Goal: Task Accomplishment & Management: Use online tool/utility

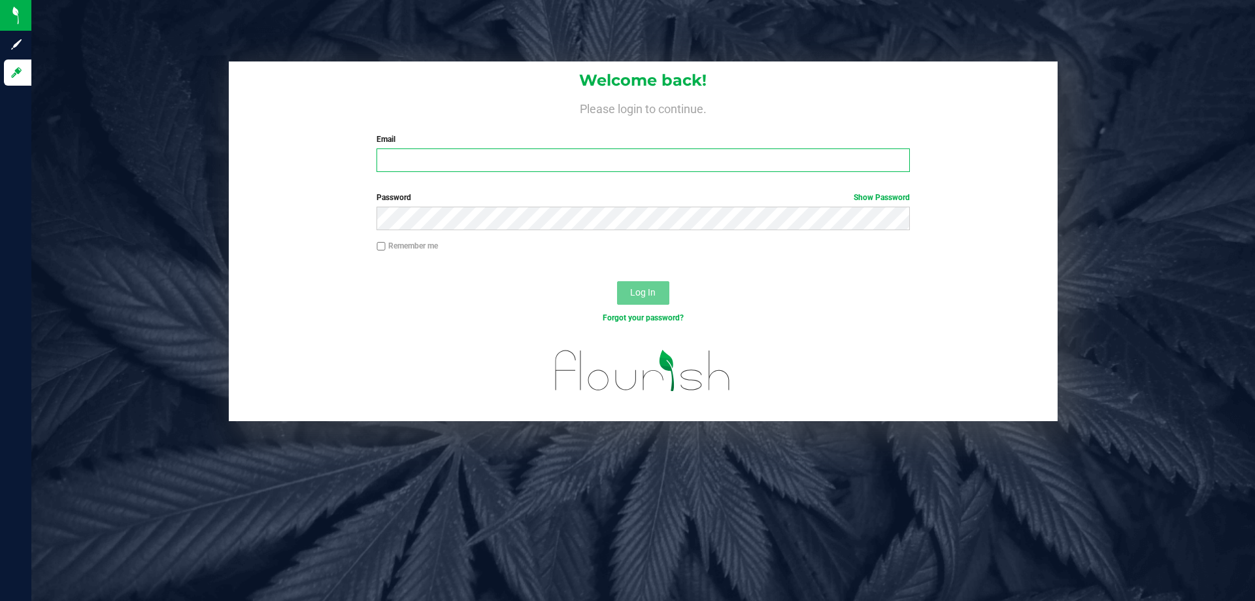
click at [442, 152] on input "Email" at bounding box center [643, 160] width 533 height 24
type input "[EMAIL_ADDRESS][DOMAIN_NAME]"
click at [617, 281] on button "Log In" at bounding box center [643, 293] width 52 height 24
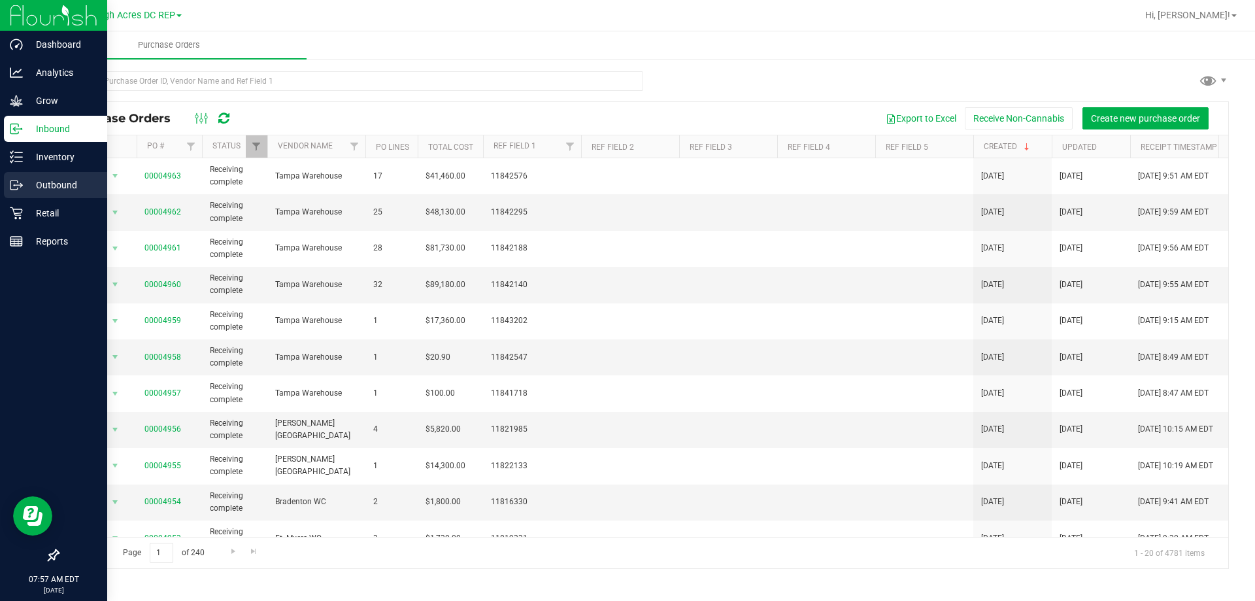
click at [37, 188] on p "Outbound" at bounding box center [62, 185] width 78 height 16
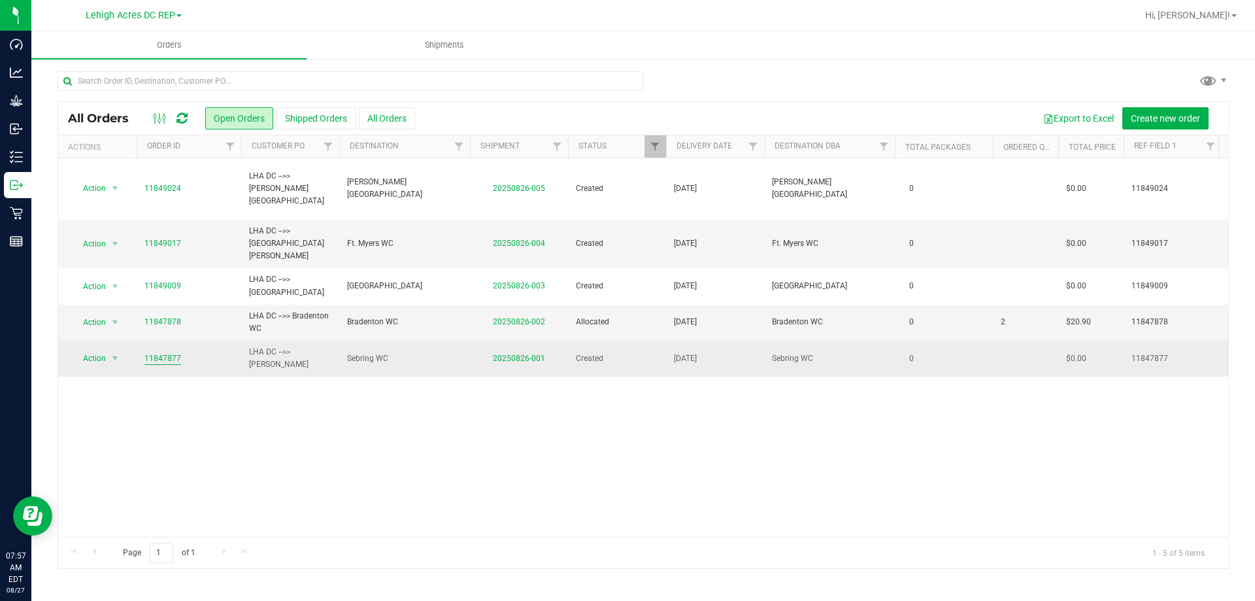
click at [152, 352] on link "11847877" at bounding box center [162, 358] width 37 height 12
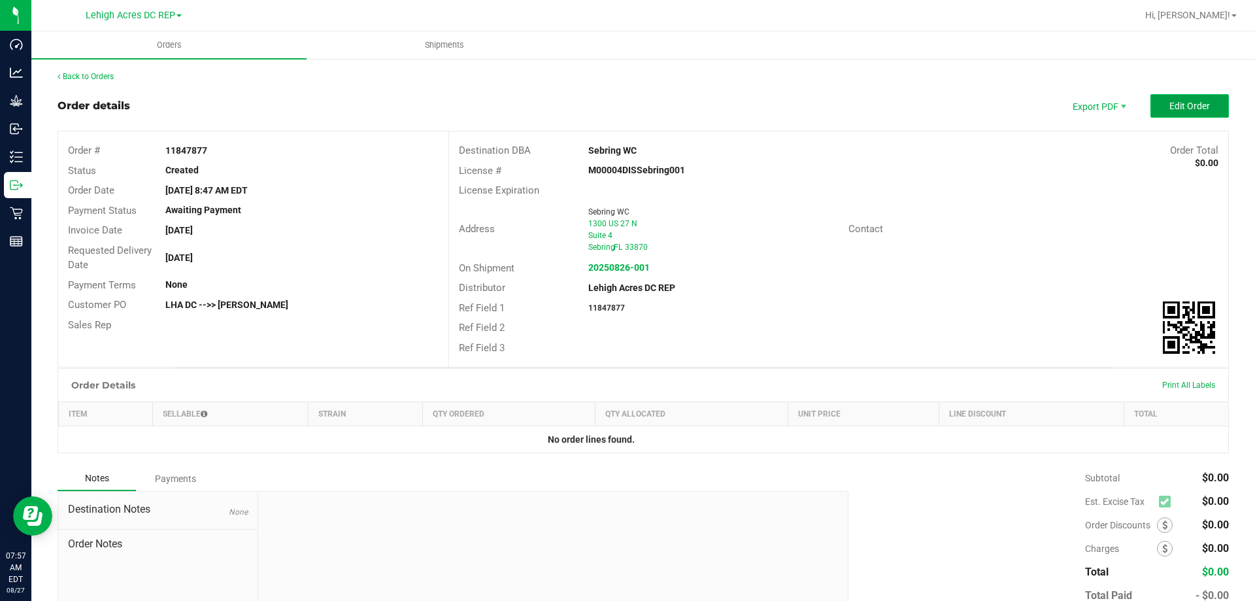
click at [1173, 109] on span "Edit Order" at bounding box center [1190, 106] width 41 height 10
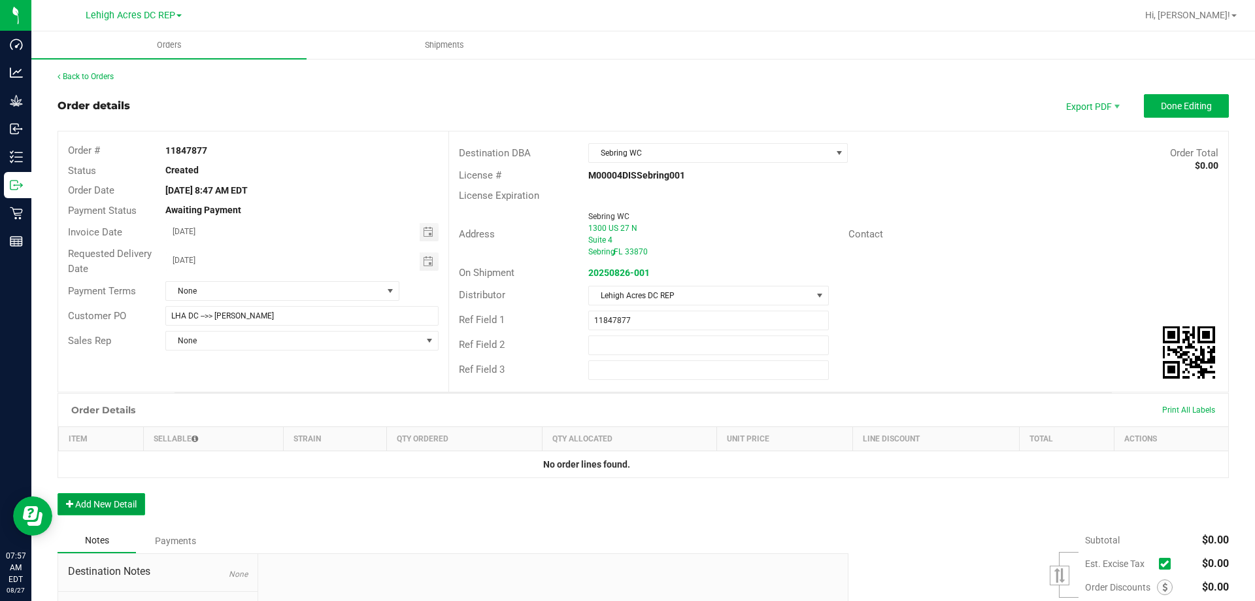
click at [109, 505] on button "Add New Detail" at bounding box center [102, 504] width 88 height 22
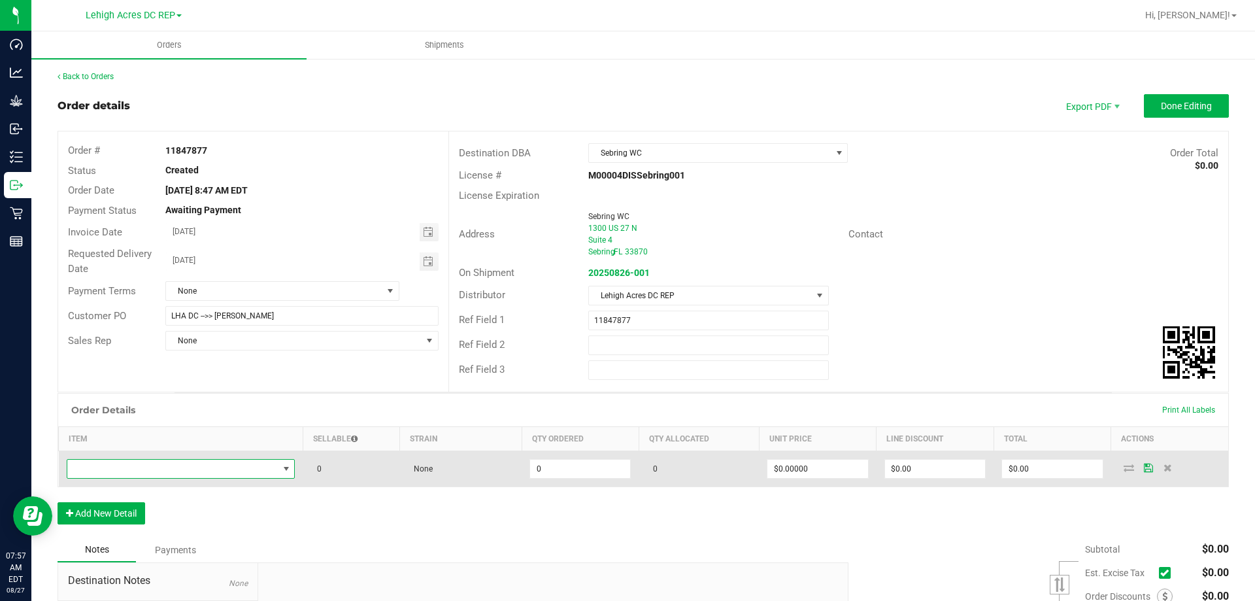
click at [112, 468] on span "NO DATA FOUND" at bounding box center [172, 469] width 211 height 18
type input "sbag"
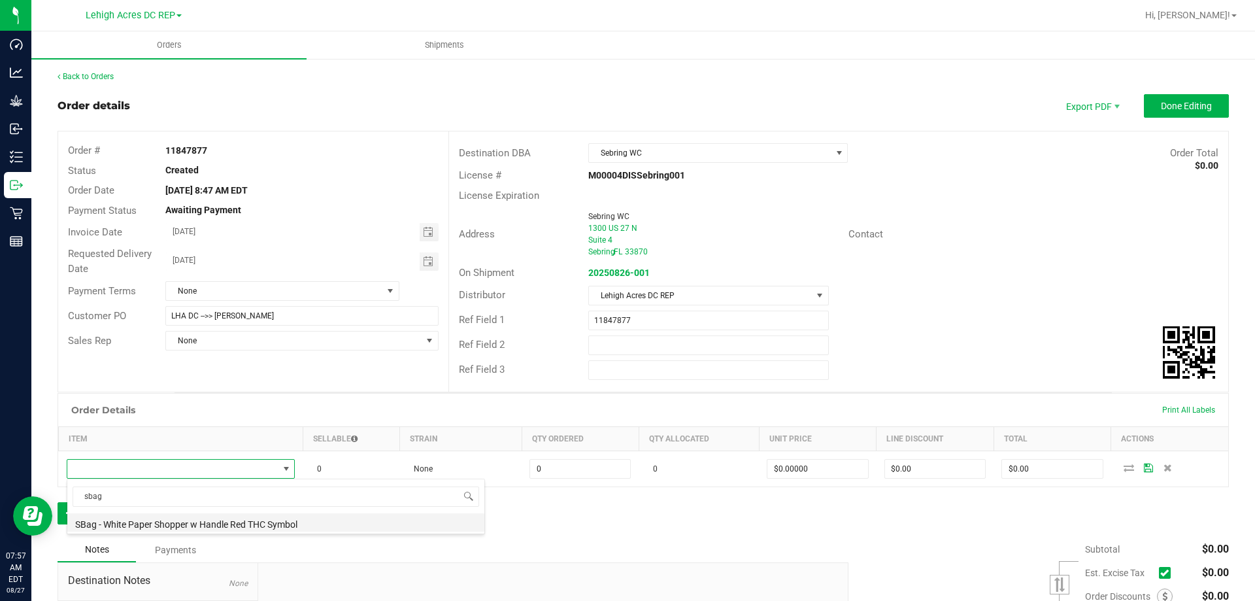
click at [178, 526] on li "SBag - White Paper Shopper w Handle Red THC Symbol" at bounding box center [275, 522] width 417 height 18
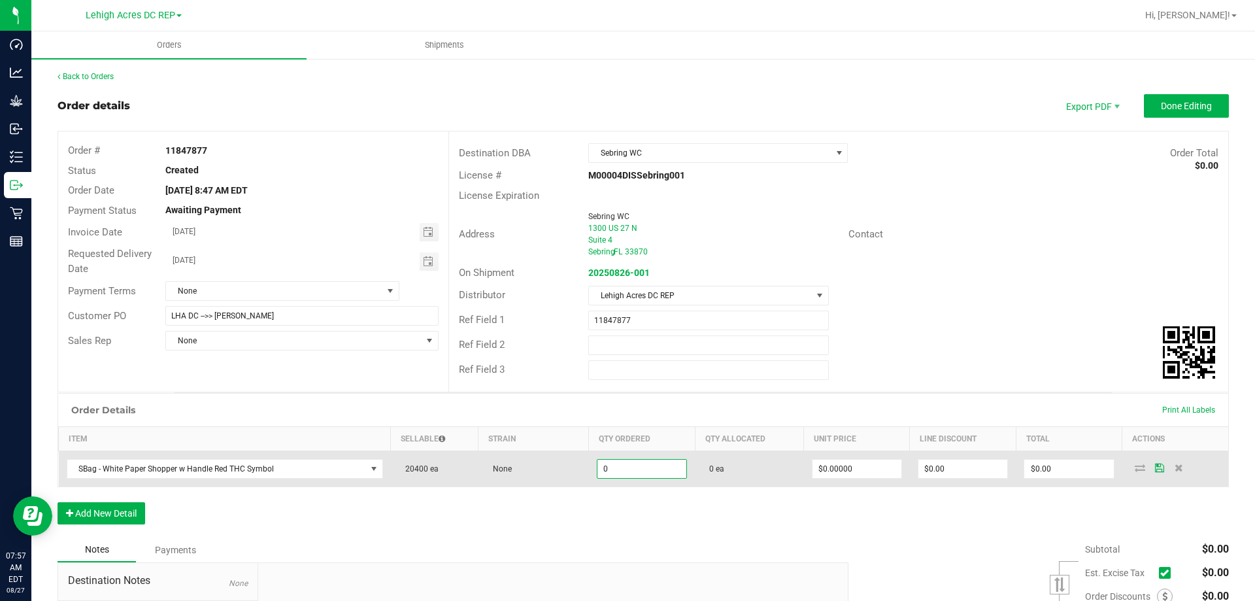
click at [626, 472] on input "0" at bounding box center [642, 469] width 89 height 18
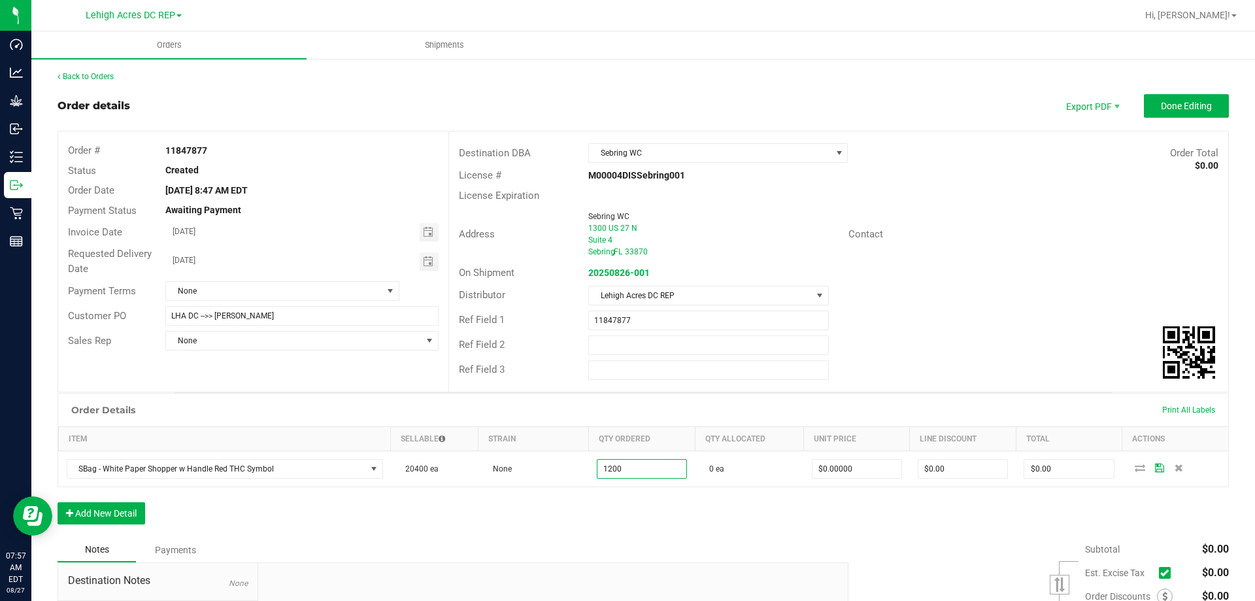
type input "1200 ea"
click at [656, 512] on div "Order Details Print All Labels Item Sellable Strain Qty Ordered Qty Allocated U…" at bounding box center [644, 465] width 1172 height 144
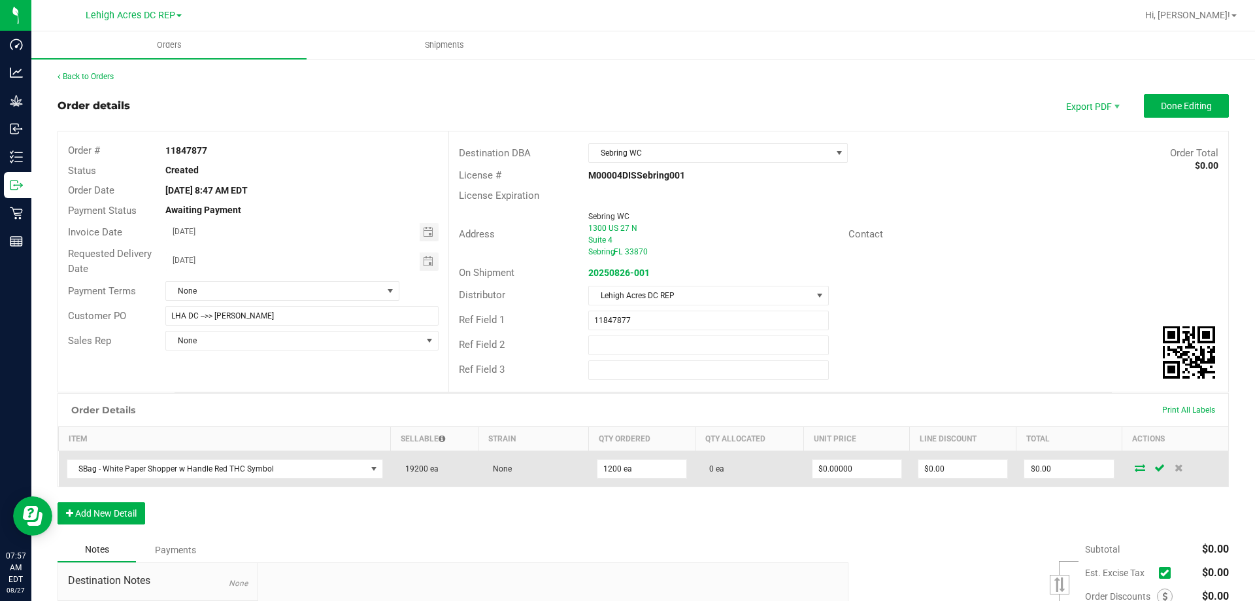
click at [1135, 467] on icon at bounding box center [1140, 468] width 10 height 8
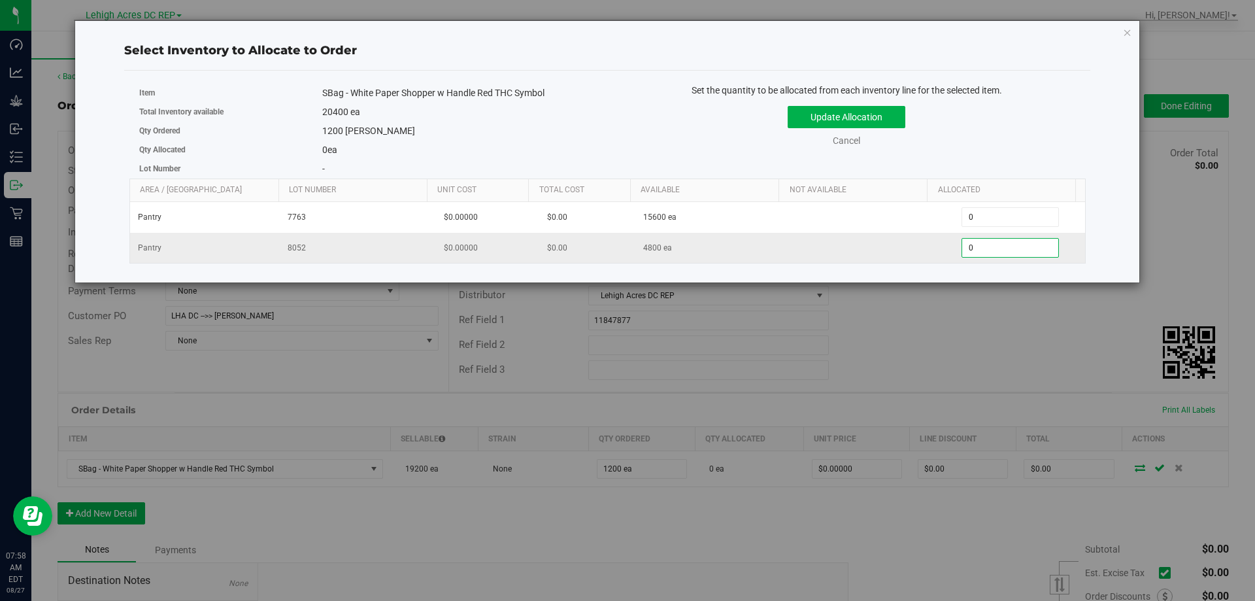
drag, startPoint x: 985, startPoint y: 247, endPoint x: 915, endPoint y: 243, distance: 70.1
click at [915, 243] on tr "Pantry 8052 $0.00000 $0.00 4800 ea 0 0" at bounding box center [608, 248] width 956 height 30
type input "1200"
type input "1,200"
click at [841, 111] on button "Update Allocation" at bounding box center [847, 117] width 118 height 22
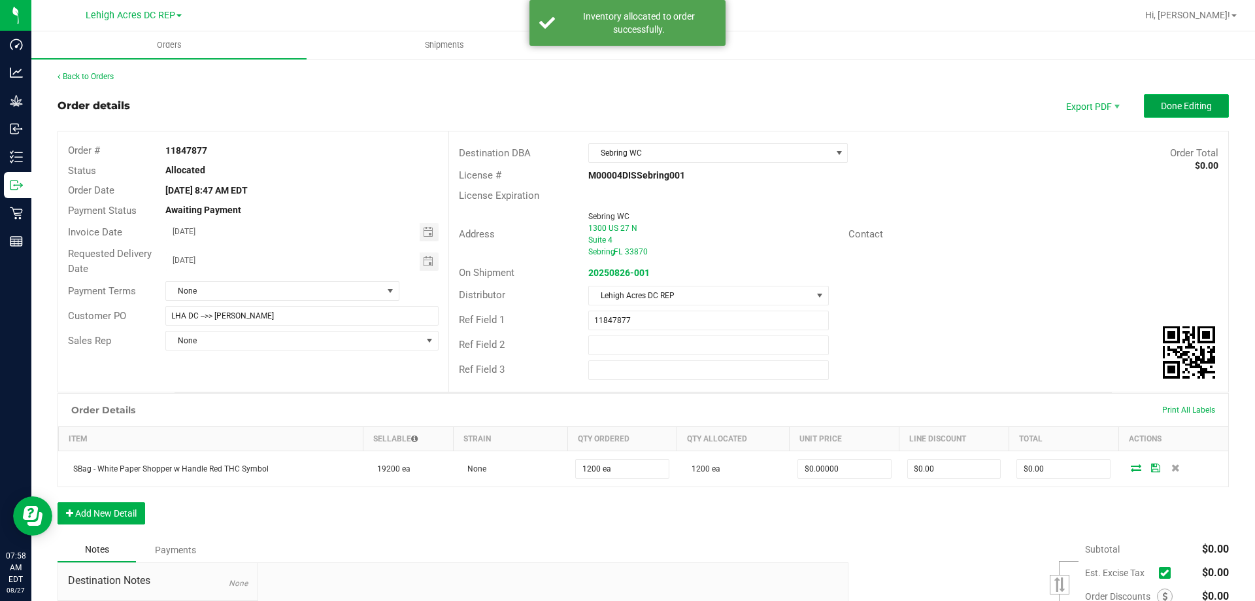
click at [1182, 102] on span "Done Editing" at bounding box center [1186, 106] width 51 height 10
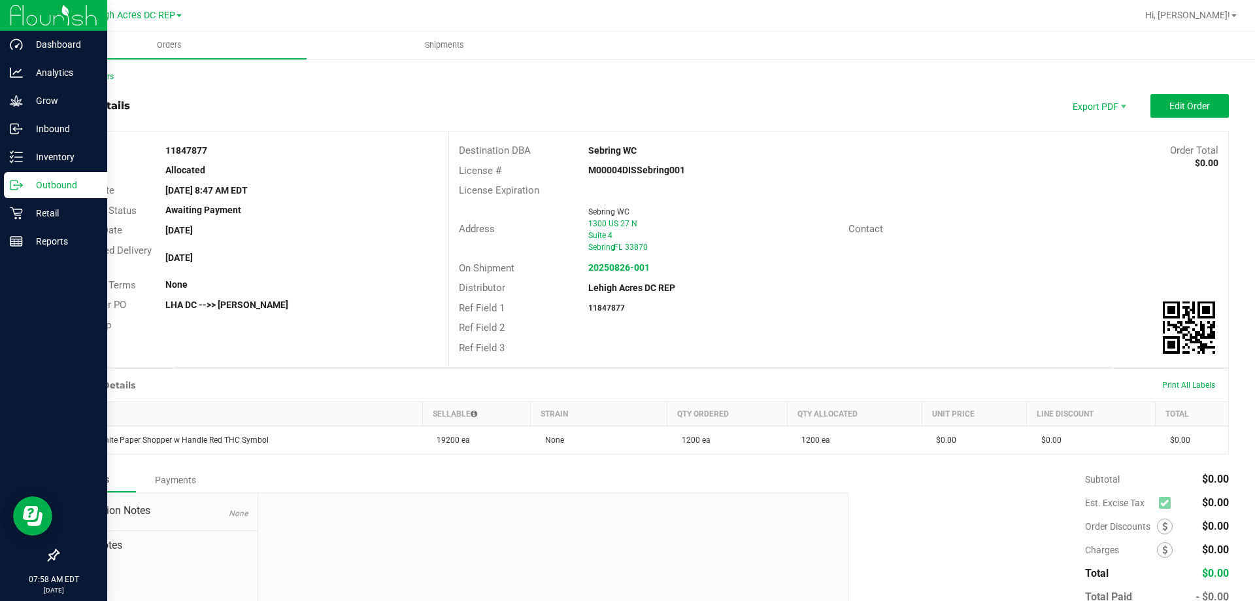
click at [41, 192] on p "Outbound" at bounding box center [62, 185] width 78 height 16
